Goal: Check status: Check status

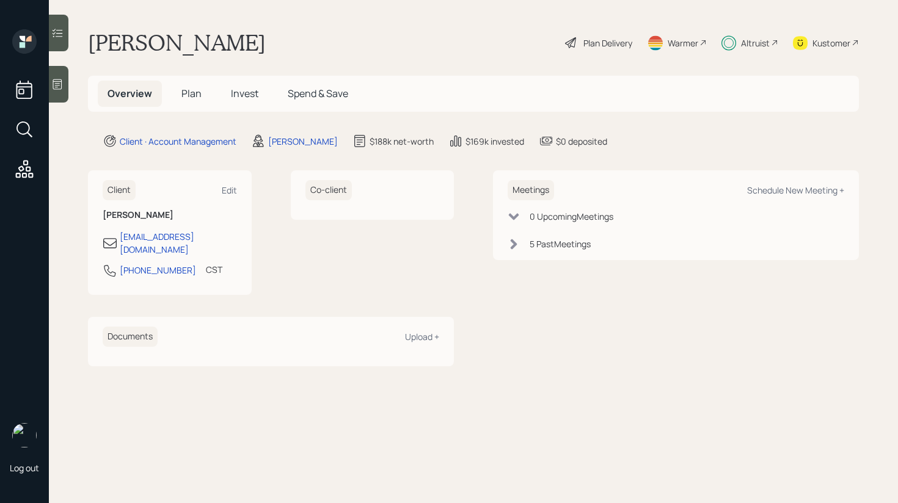
click at [249, 95] on span "Invest" at bounding box center [244, 93] width 27 height 13
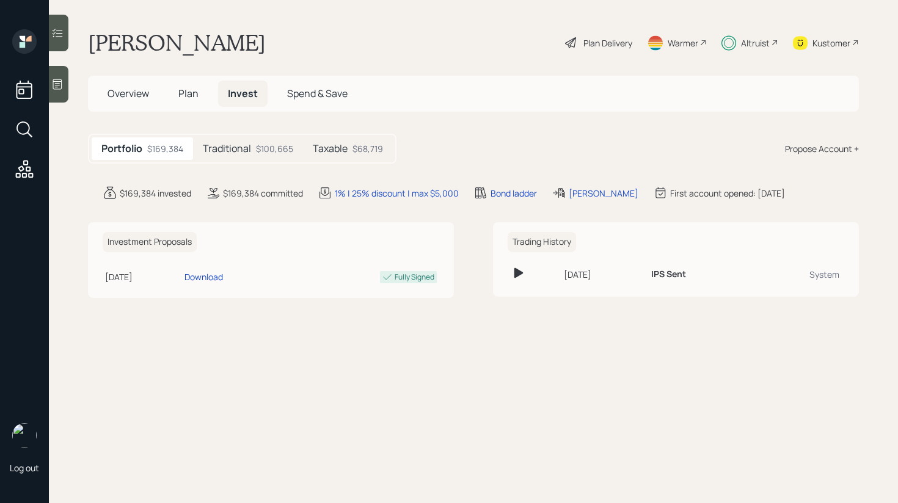
click at [354, 153] on div "$68,719" at bounding box center [368, 148] width 31 height 13
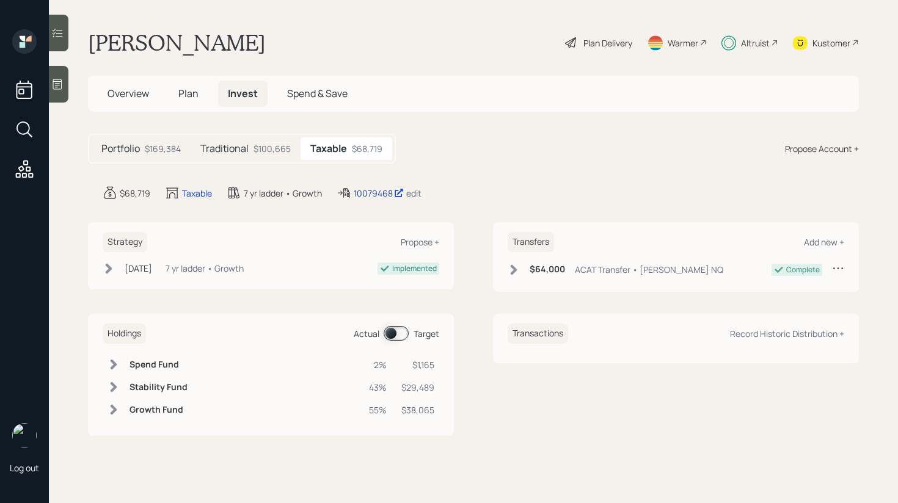
click at [382, 191] on div "10079468" at bounding box center [379, 193] width 50 height 13
click at [510, 269] on icon at bounding box center [514, 270] width 12 height 12
